Goal: Check status: Check status

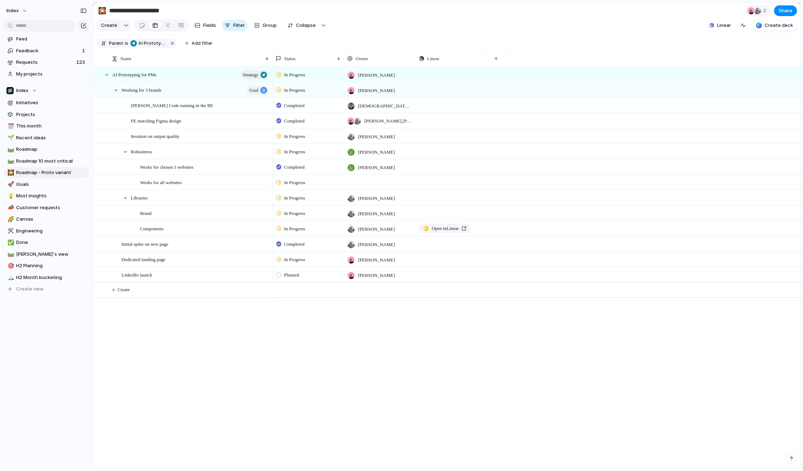
click at [298, 90] on span "In Progress" at bounding box center [294, 90] width 21 height 7
click at [300, 166] on span "Completed" at bounding box center [296, 168] width 25 height 7
click at [299, 74] on span "In Progress" at bounding box center [294, 74] width 21 height 7
click at [299, 74] on div "Backlog Planned Paused In Progress Completed Canceled" at bounding box center [401, 235] width 803 height 471
click at [299, 140] on div "In Progress" at bounding box center [291, 136] width 31 height 9
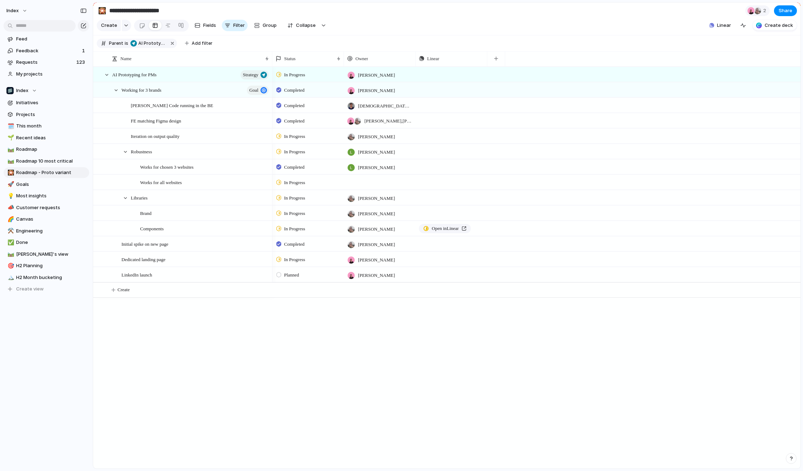
click at [299, 134] on div "Backlog Planned Paused In Progress Completed Canceled" at bounding box center [401, 235] width 803 height 471
click at [294, 271] on div "Planned" at bounding box center [288, 275] width 25 height 9
click at [292, 341] on span "In Progress" at bounding box center [296, 341] width 25 height 7
